Goal: Information Seeking & Learning: Learn about a topic

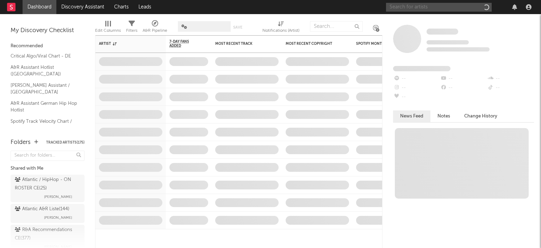
click at [400, 6] on input "text" at bounding box center [439, 7] width 106 height 9
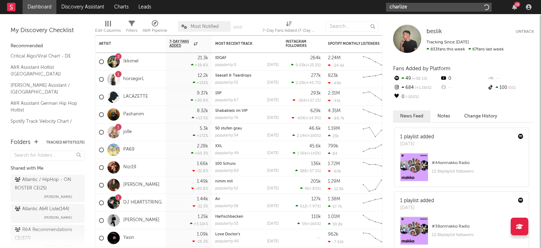
click at [418, 8] on input "charlize" at bounding box center [439, 7] width 106 height 9
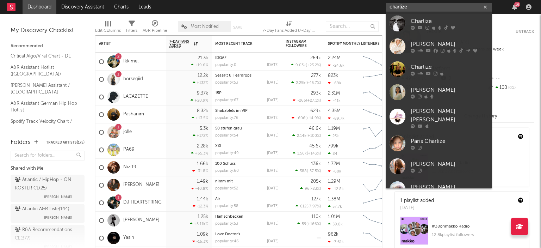
drag, startPoint x: 422, startPoint y: 15, endPoint x: 418, endPoint y: 8, distance: 7.7
click at [418, 8] on input "charlize" at bounding box center [439, 7] width 106 height 9
type input "charlize"
click at [422, 14] on link "Charlize" at bounding box center [439, 23] width 106 height 23
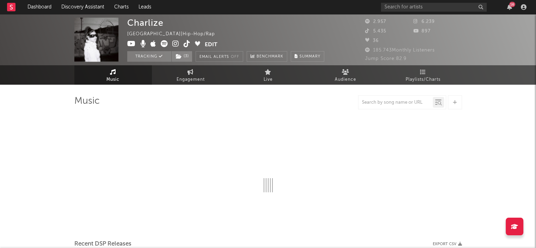
select select "1w"
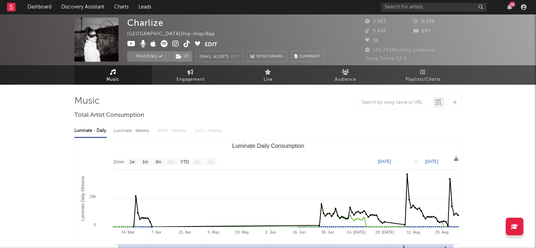
click at [197, 79] on span "Engagement" at bounding box center [190, 79] width 28 height 8
select select "1w"
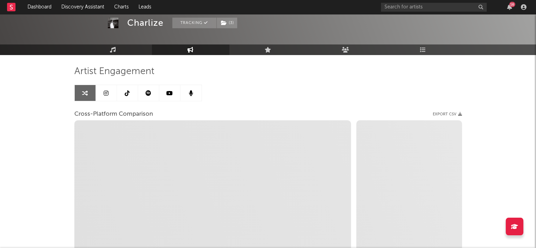
scroll to position [30, 0]
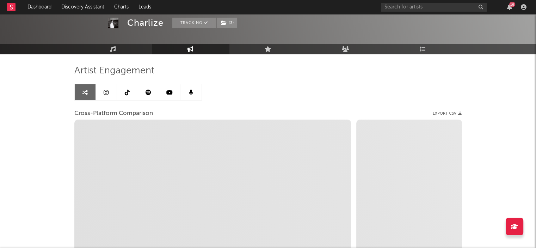
click at [144, 94] on link at bounding box center [148, 92] width 21 height 16
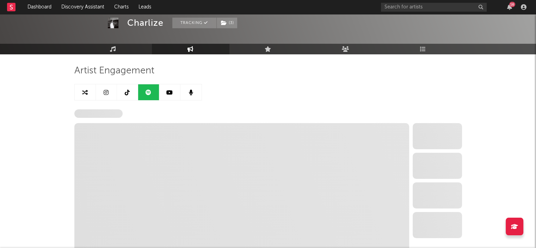
select select "6m"
select select "1w"
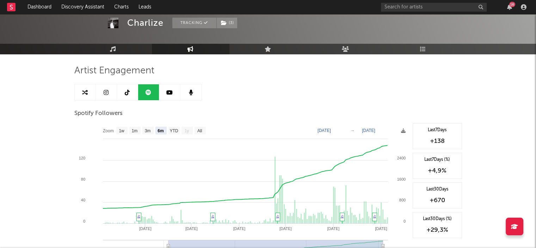
scroll to position [68, 0]
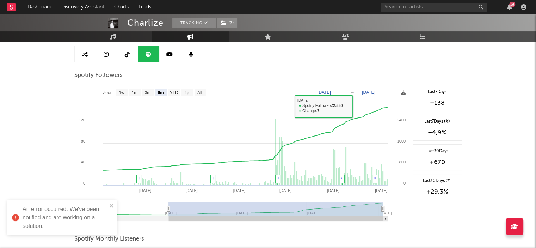
click at [507, 6] on icon "button" at bounding box center [509, 7] width 5 height 6
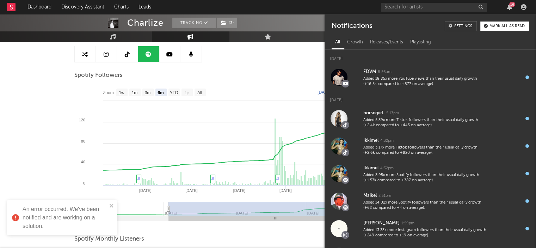
click at [516, 25] on div "Mark all as read" at bounding box center [506, 26] width 35 height 4
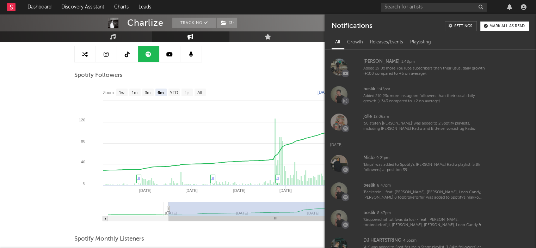
scroll to position [190, 0]
